Goal: Task Accomplishment & Management: Complete application form

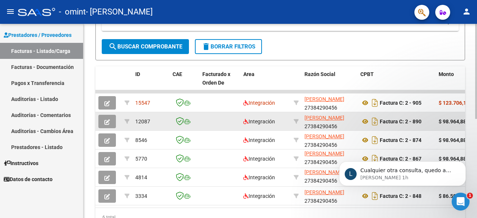
scroll to position [1408, 0]
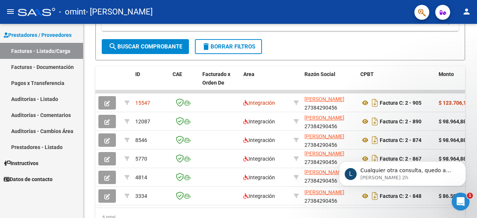
click at [463, 202] on icon "Abrir Intercom Messenger" at bounding box center [460, 201] width 12 height 12
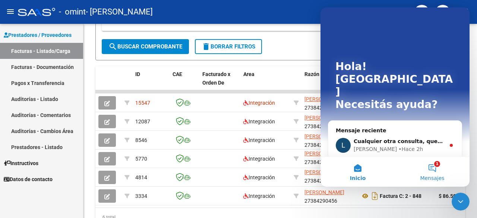
click at [433, 173] on button "1 Mensajes" at bounding box center [432, 172] width 74 height 30
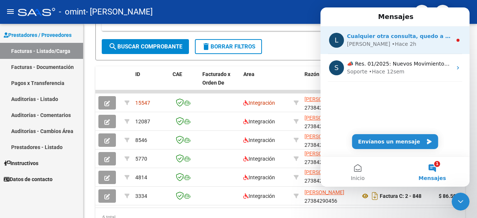
click at [405, 36] on span "Cualquier otra consulta, quedo a disposición." at bounding box center [413, 36] width 133 height 6
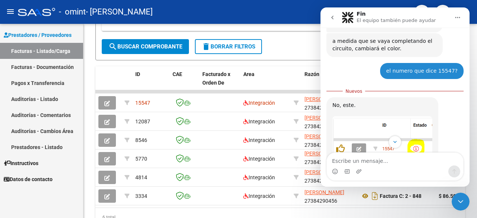
scroll to position [1404, 0]
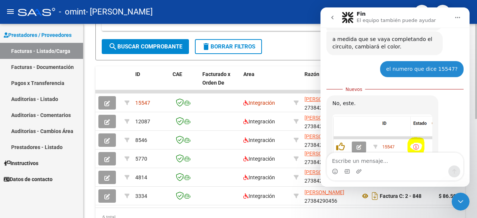
click at [458, 17] on icon "Inicio" at bounding box center [457, 18] width 6 height 6
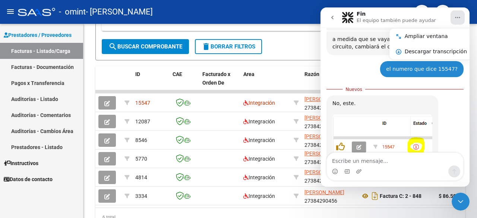
click at [459, 203] on icon "Cerrar Intercom Messenger" at bounding box center [460, 201] width 9 height 9
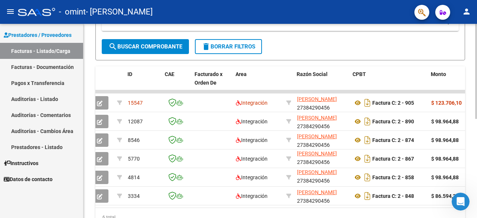
scroll to position [0, 0]
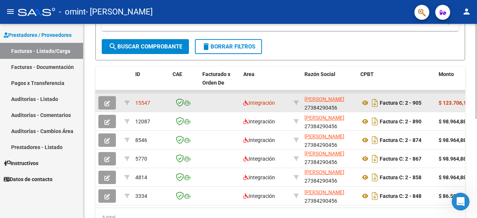
click at [105, 102] on icon "button" at bounding box center [107, 104] width 6 height 6
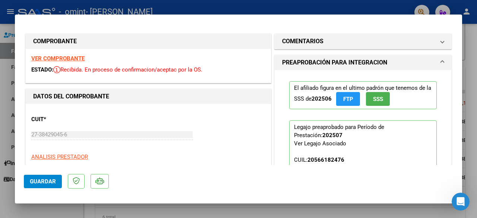
click at [473, 41] on div at bounding box center [238, 109] width 477 height 218
type input "$ 0,00"
